Goal: Navigation & Orientation: Find specific page/section

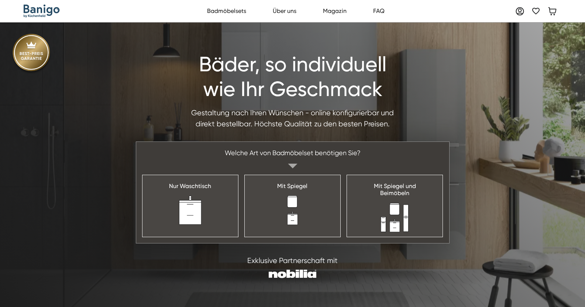
click at [241, 10] on link "Badmöbelsets" at bounding box center [226, 11] width 47 height 15
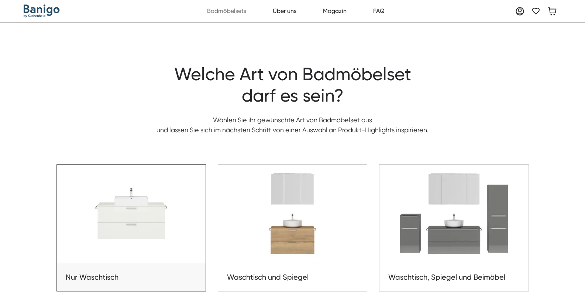
click at [150, 212] on img at bounding box center [131, 214] width 149 height 98
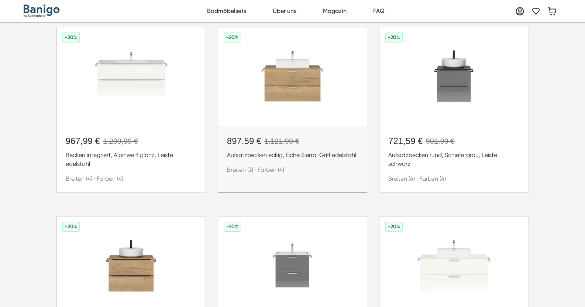
scroll to position [74, 0]
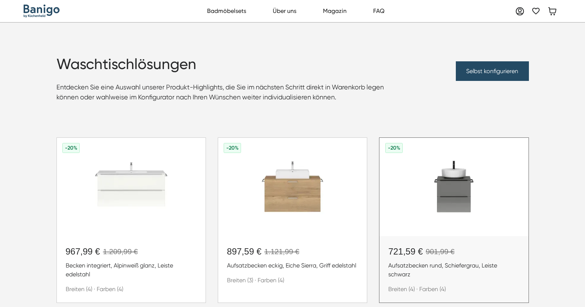
click at [469, 185] on img at bounding box center [453, 187] width 149 height 98
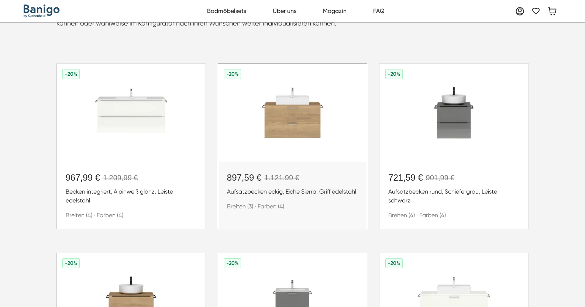
scroll to position [258, 0]
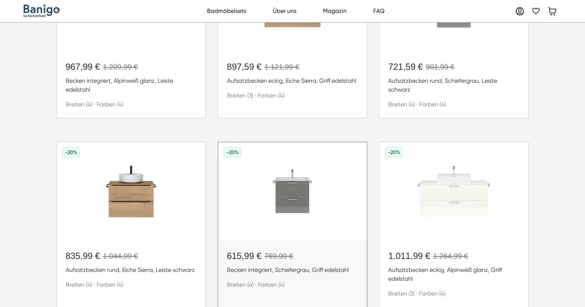
click at [268, 210] on img at bounding box center [292, 191] width 149 height 98
click at [102, 199] on img at bounding box center [131, 191] width 149 height 98
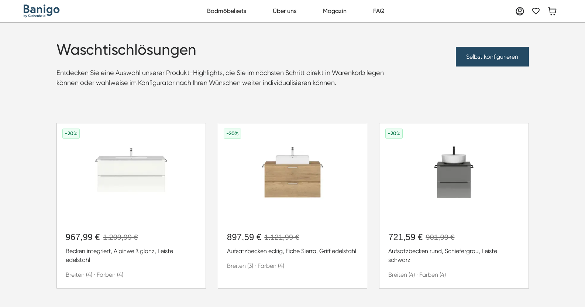
scroll to position [0, 0]
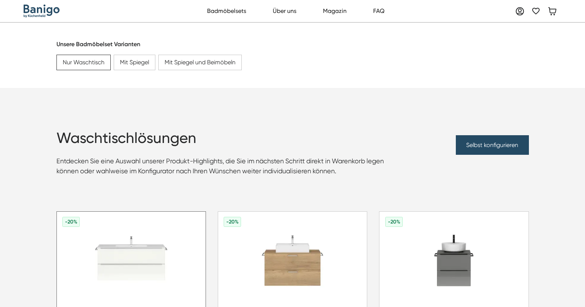
click at [129, 232] on img at bounding box center [131, 260] width 149 height 98
click at [244, 16] on link "Badmöbelsets" at bounding box center [226, 11] width 47 height 15
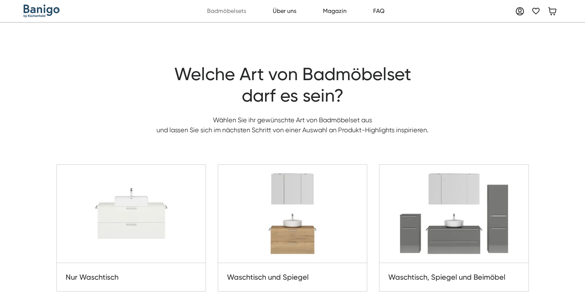
scroll to position [111, 0]
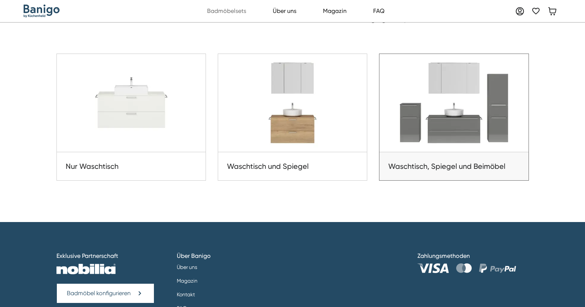
click at [453, 110] on img at bounding box center [453, 103] width 149 height 98
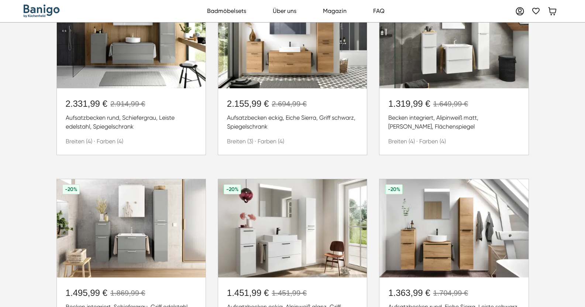
scroll to position [406, 0]
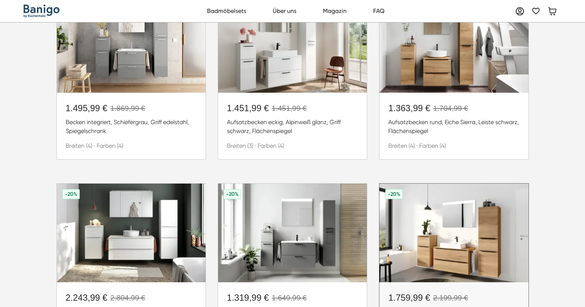
click at [430, 224] on img at bounding box center [453, 232] width 149 height 98
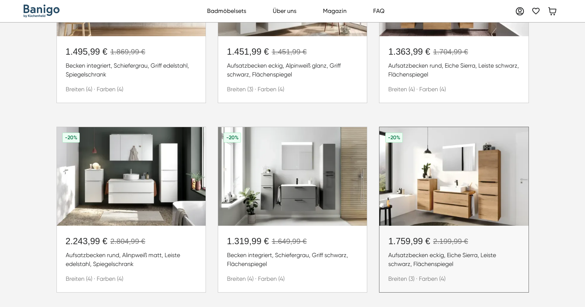
scroll to position [480, 0]
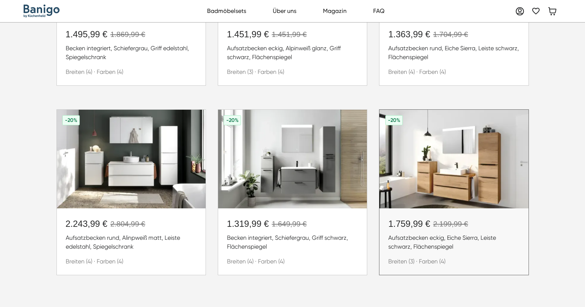
click at [417, 225] on div "1.759,99 €" at bounding box center [409, 223] width 42 height 13
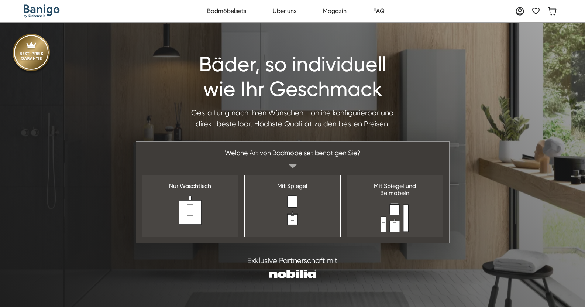
drag, startPoint x: 331, startPoint y: 253, endPoint x: 200, endPoint y: 50, distance: 241.5
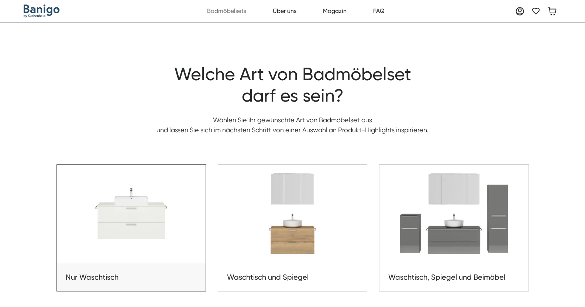
click at [124, 223] on img at bounding box center [131, 214] width 149 height 98
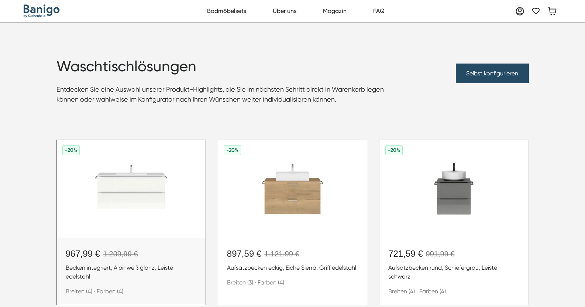
scroll to position [111, 0]
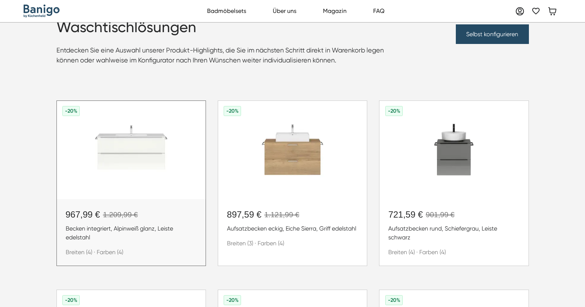
click at [134, 164] on img at bounding box center [131, 150] width 149 height 98
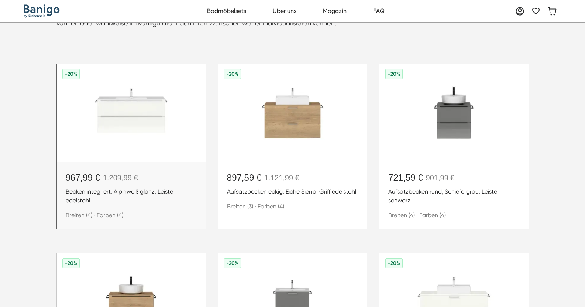
scroll to position [185, 0]
